Goal: Information Seeking & Learning: Learn about a topic

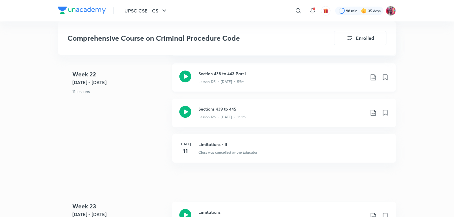
scroll to position [5390, 0]
